Goal: Task Accomplishment & Management: Use online tool/utility

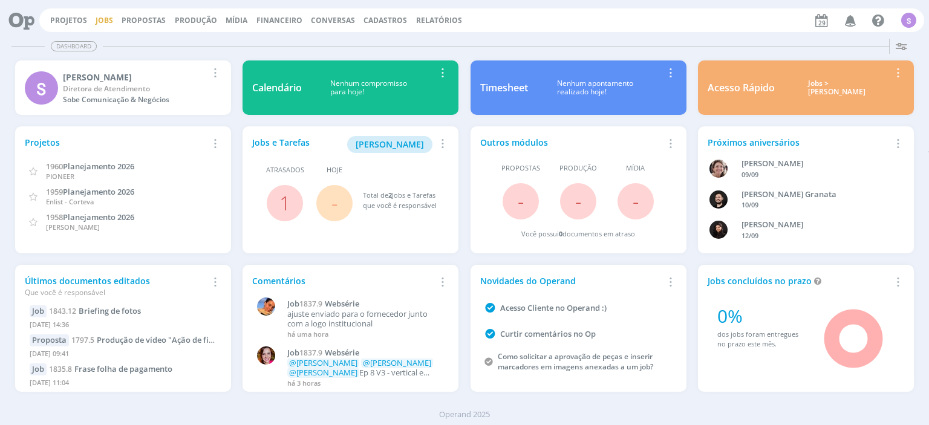
click at [96, 19] on link "Jobs" at bounding box center [105, 20] width 18 height 10
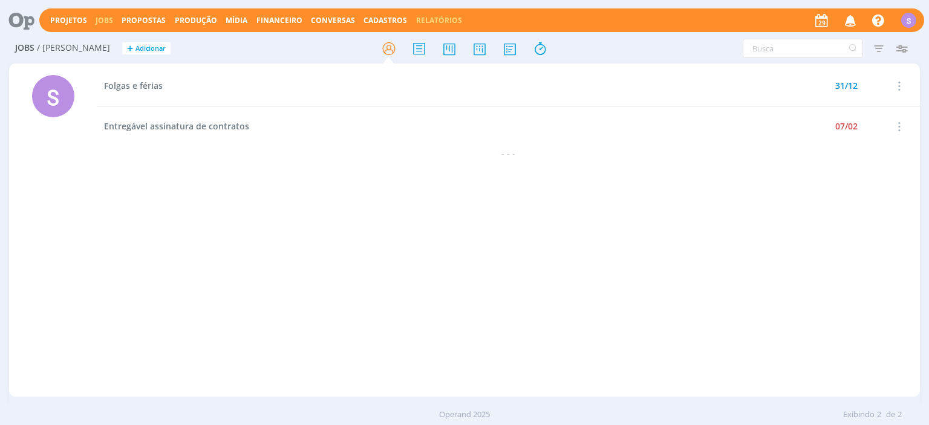
click at [421, 22] on link "Relatórios" at bounding box center [439, 20] width 46 height 10
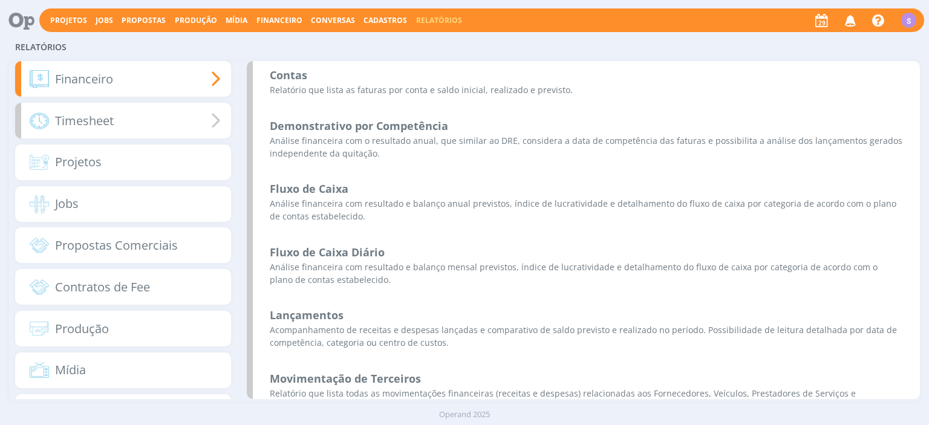
click at [115, 118] on div "Timesheet" at bounding box center [122, 121] width 215 height 36
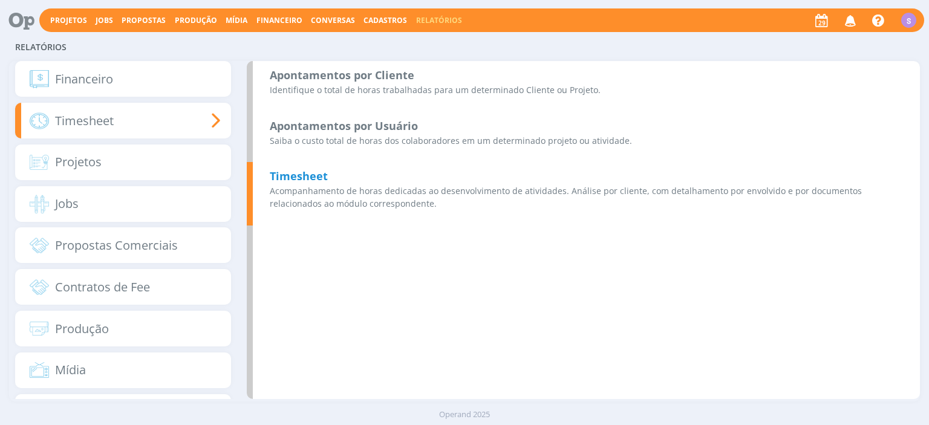
click at [309, 183] on b "Timesheet" at bounding box center [299, 176] width 58 height 15
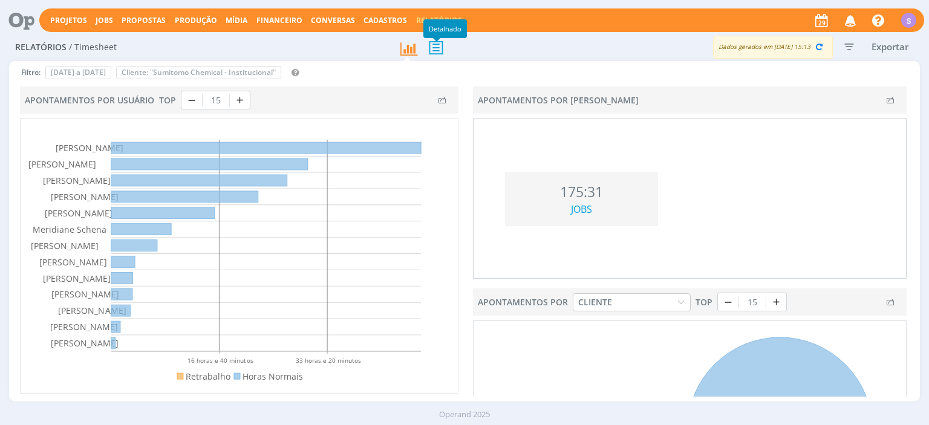
click at [438, 50] on icon at bounding box center [436, 47] width 25 height 25
